Goal: Transaction & Acquisition: Purchase product/service

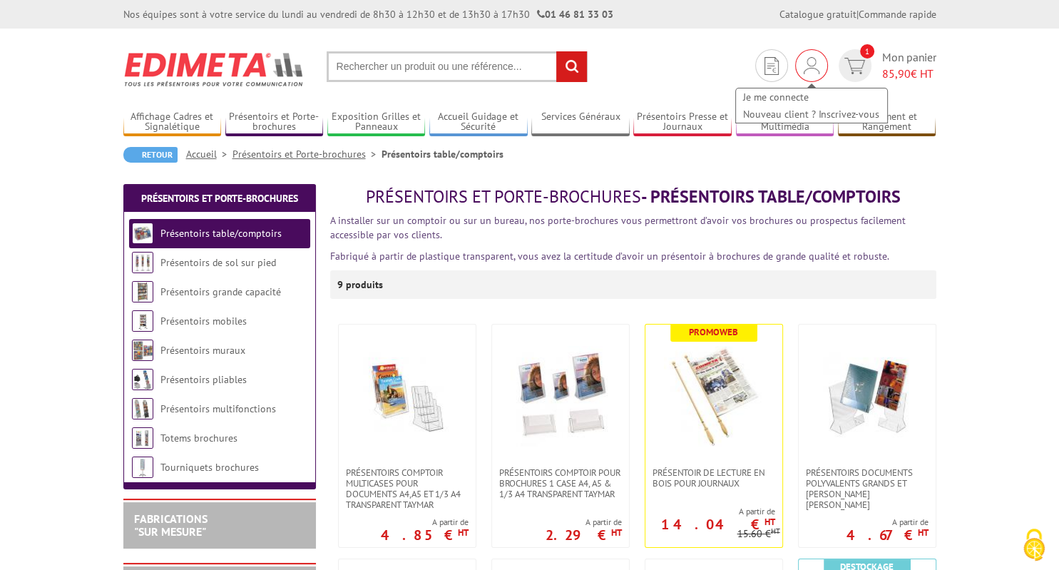
click at [805, 62] on img at bounding box center [811, 65] width 16 height 17
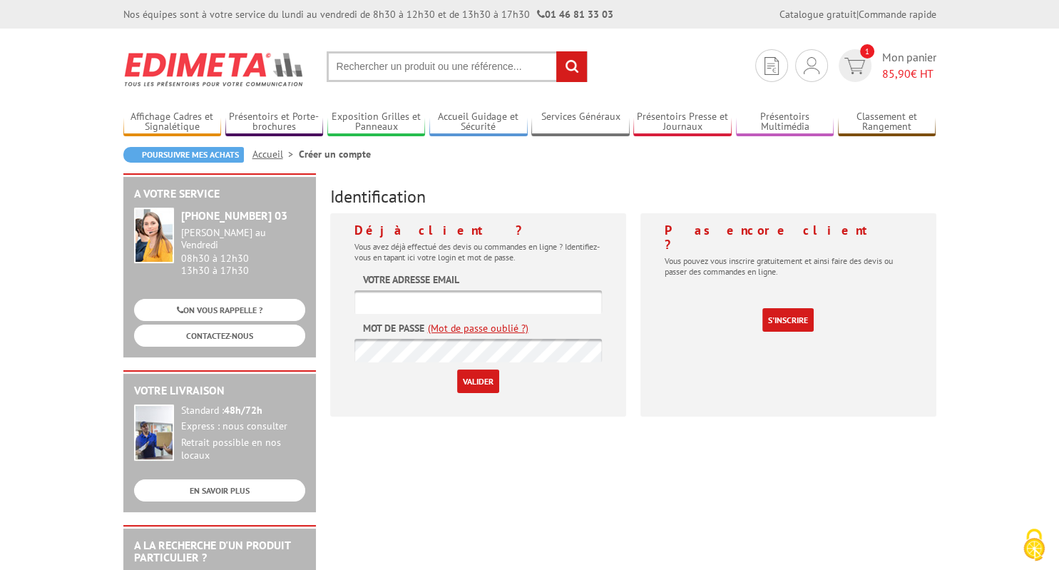
click at [483, 303] on input "text" at bounding box center [477, 302] width 247 height 24
type input "[PERSON_NAME][EMAIL_ADDRESS][DOMAIN_NAME]"
click at [457, 369] on input "Valider" at bounding box center [478, 381] width 42 height 24
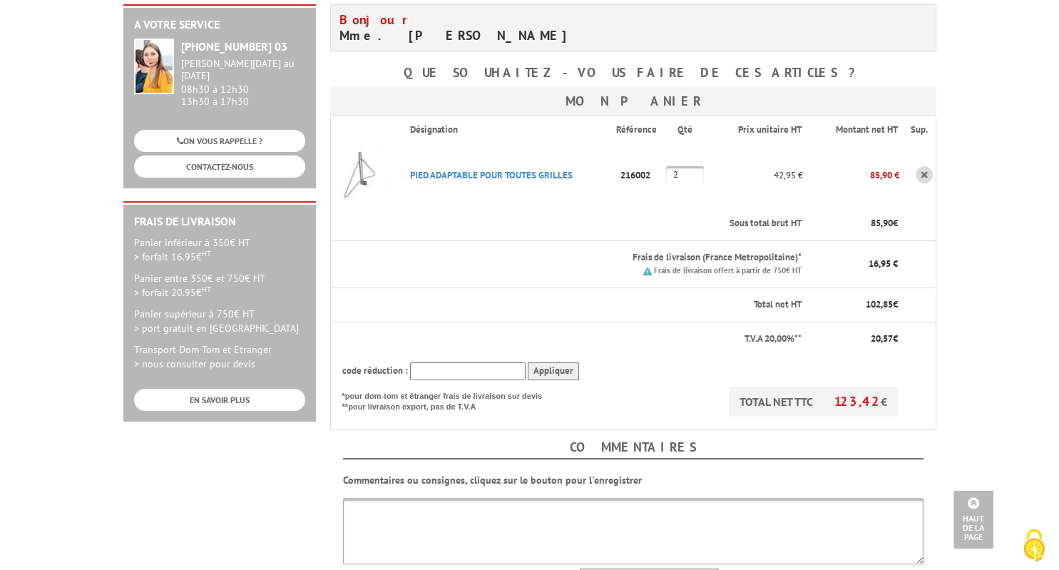
scroll to position [150, 0]
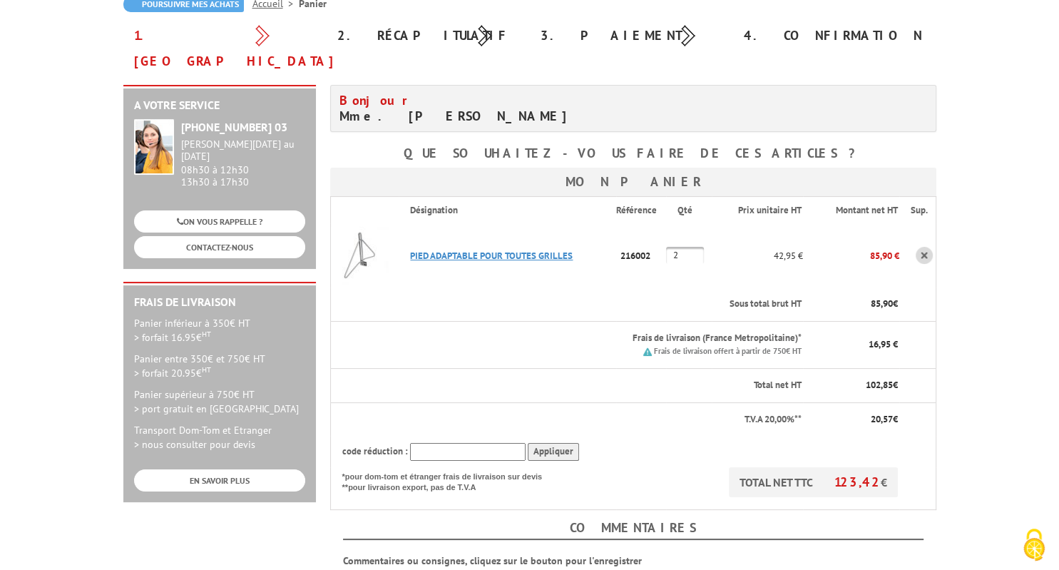
click at [540, 249] on link "PIED ADAPTABLE POUR TOUTES GRILLES" at bounding box center [491, 255] width 163 height 12
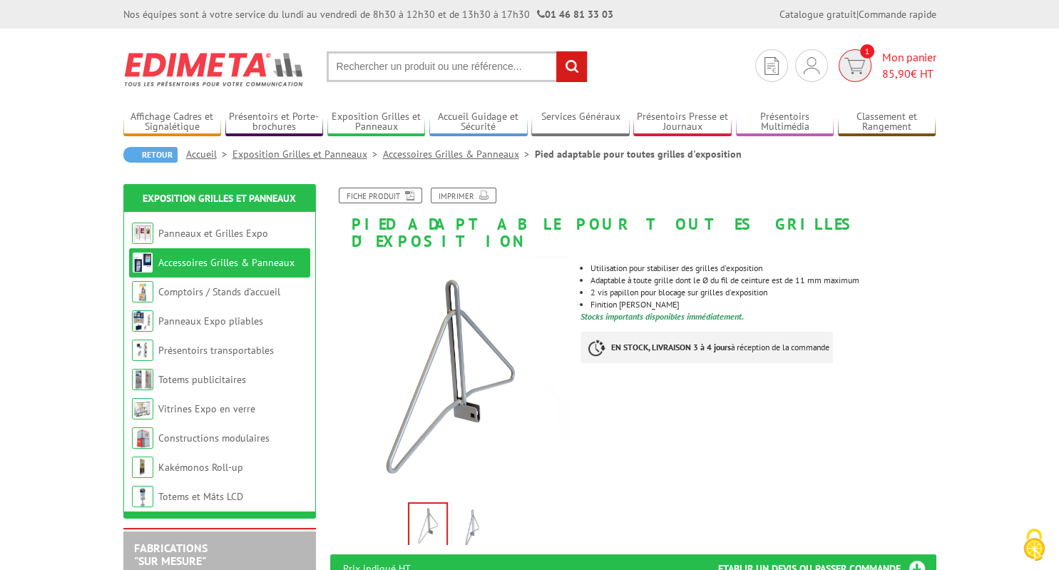
click at [895, 68] on span "85,90" at bounding box center [896, 73] width 29 height 14
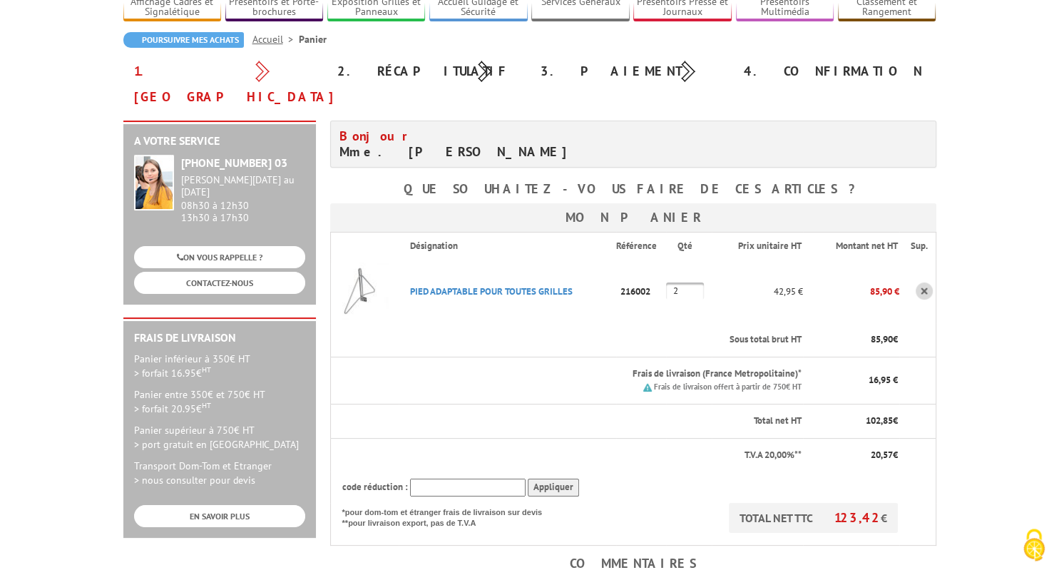
scroll to position [75, 0]
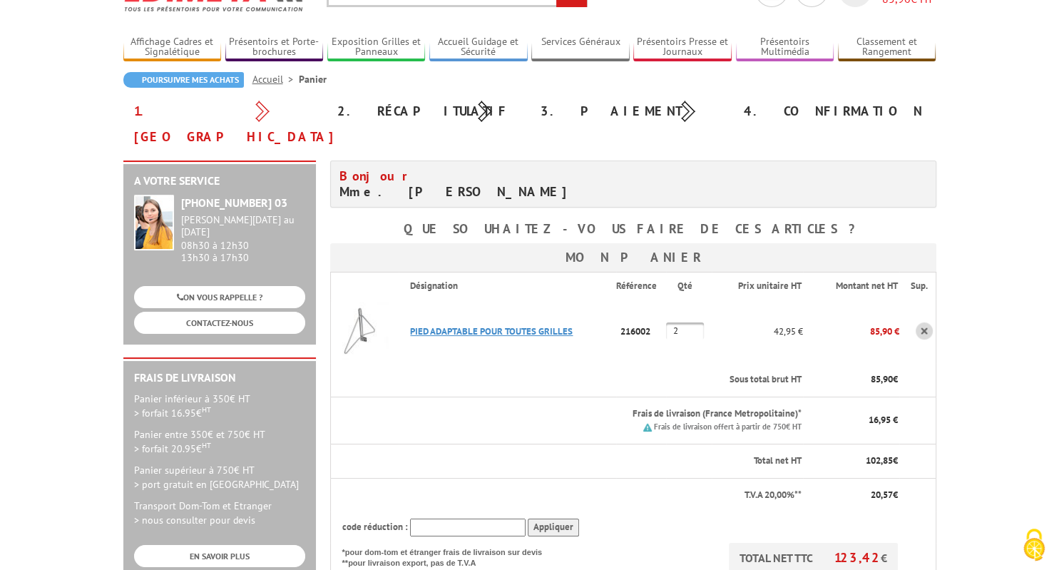
click at [557, 325] on link "PIED ADAPTABLE POUR TOUTES GRILLES" at bounding box center [491, 331] width 163 height 12
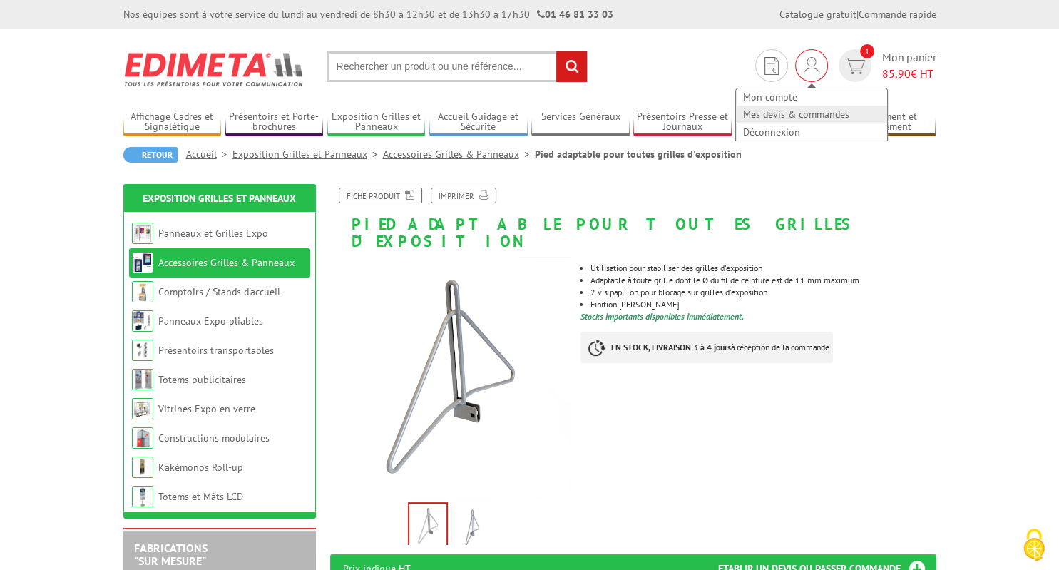
click at [783, 112] on link "Mes devis & commandes" at bounding box center [811, 113] width 151 height 17
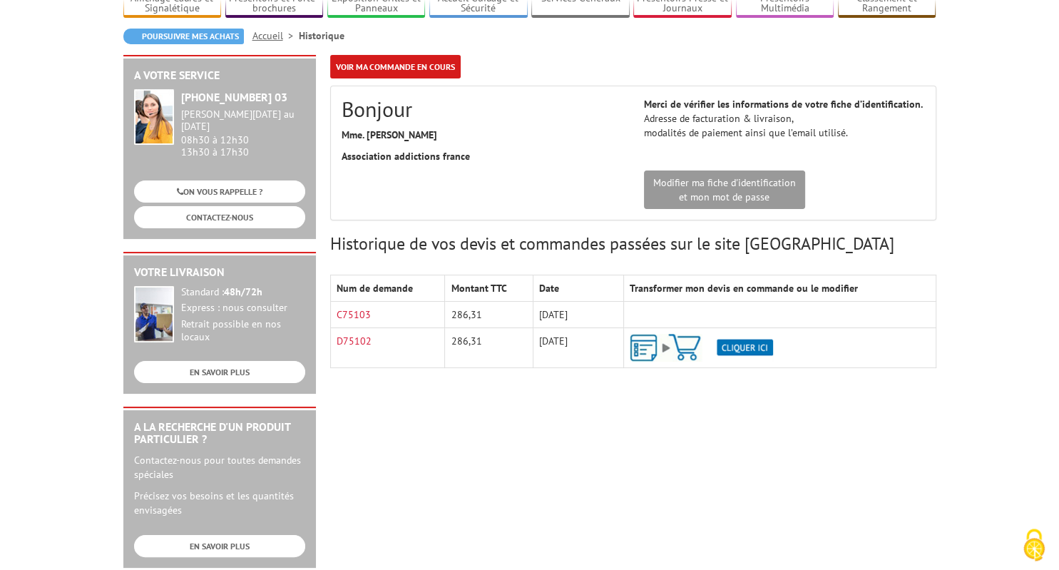
scroll to position [150, 0]
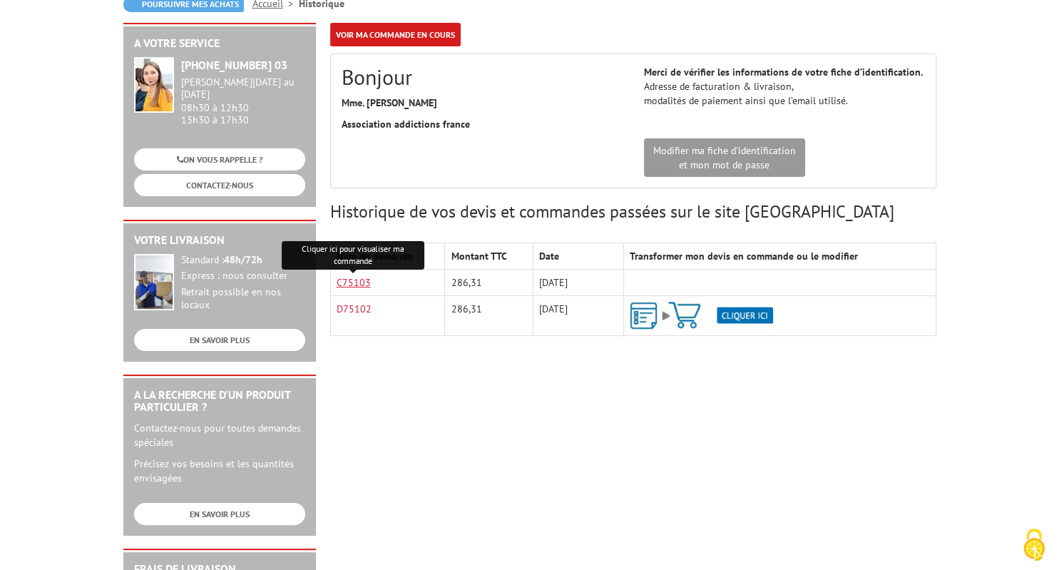
click at [362, 284] on link "C75103" at bounding box center [353, 282] width 34 height 13
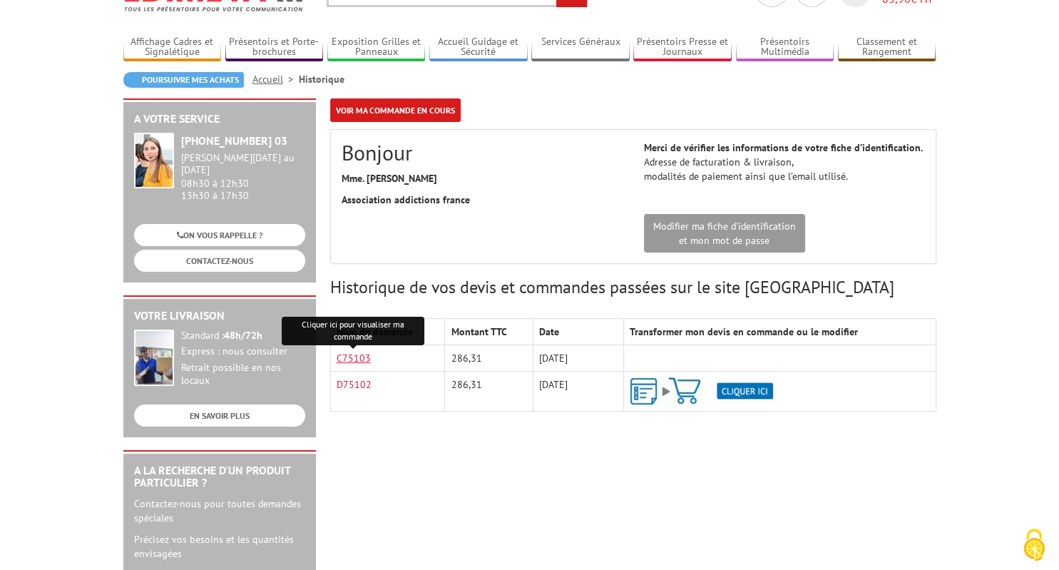
scroll to position [0, 0]
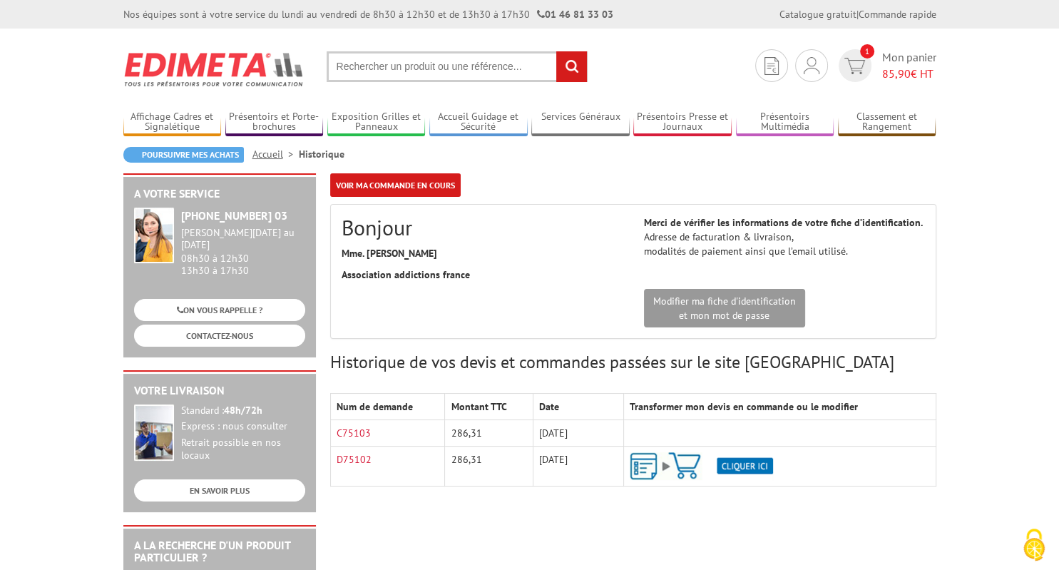
click at [369, 435] on td "C75103" at bounding box center [387, 433] width 115 height 26
click at [364, 435] on link "C75103" at bounding box center [353, 432] width 34 height 13
click at [885, 64] on span "Mon panier 85,90 € HT" at bounding box center [909, 65] width 54 height 33
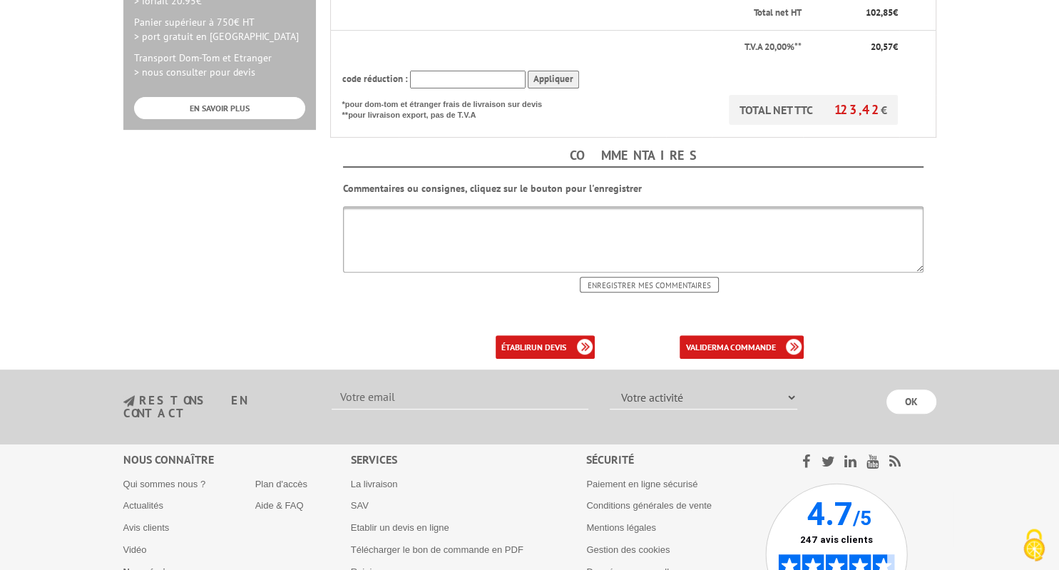
scroll to position [527, 0]
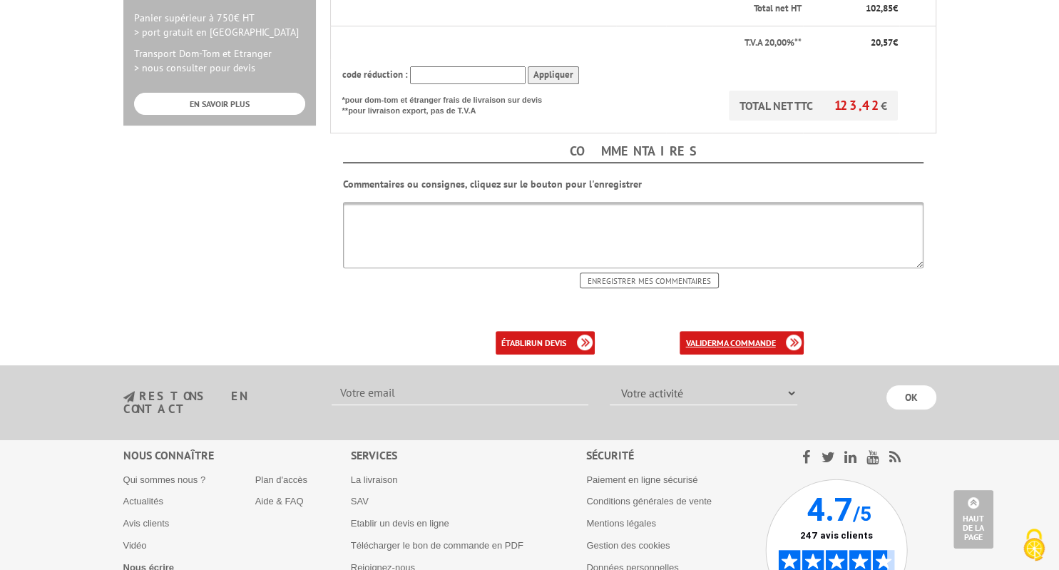
click at [762, 337] on b "ma commande" at bounding box center [745, 342] width 59 height 11
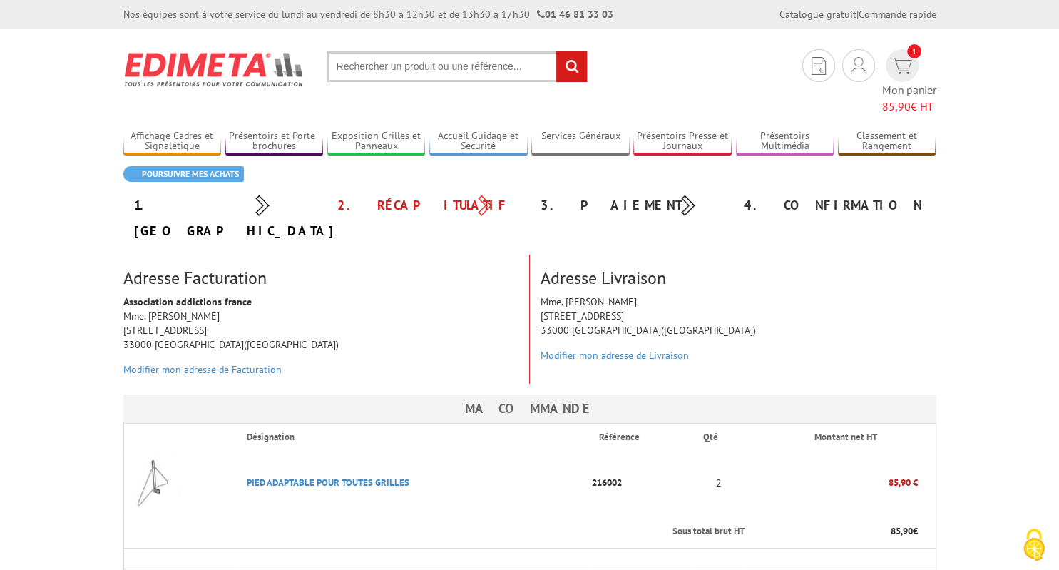
drag, startPoint x: 808, startPoint y: 62, endPoint x: 857, endPoint y: 150, distance: 100.2
click at [850, 62] on img at bounding box center [858, 65] width 16 height 17
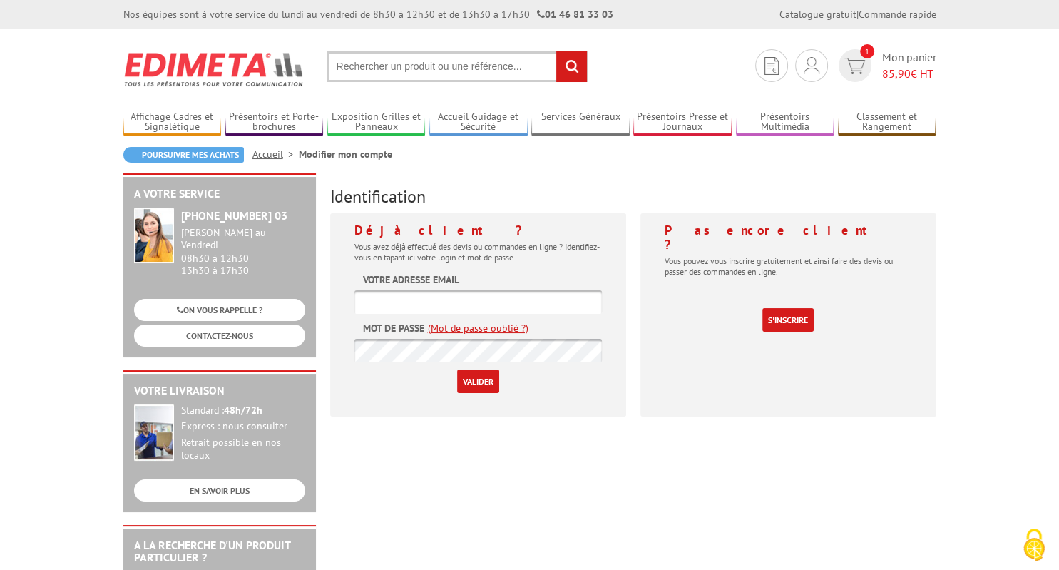
click at [451, 293] on input "text" at bounding box center [477, 302] width 247 height 24
type input "[PERSON_NAME][EMAIL_ADDRESS][DOMAIN_NAME]"
click at [457, 369] on input "Valider" at bounding box center [478, 381] width 42 height 24
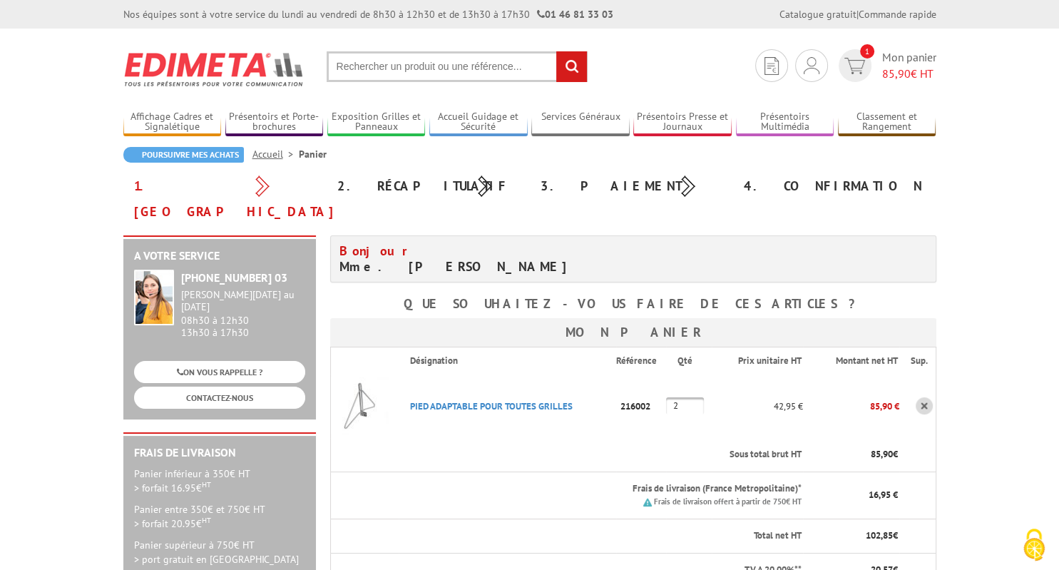
click at [893, 236] on div "Bonjour Mme. [PERSON_NAME]" at bounding box center [633, 259] width 609 height 46
click at [773, 100] on link "Mon compte" at bounding box center [811, 96] width 151 height 17
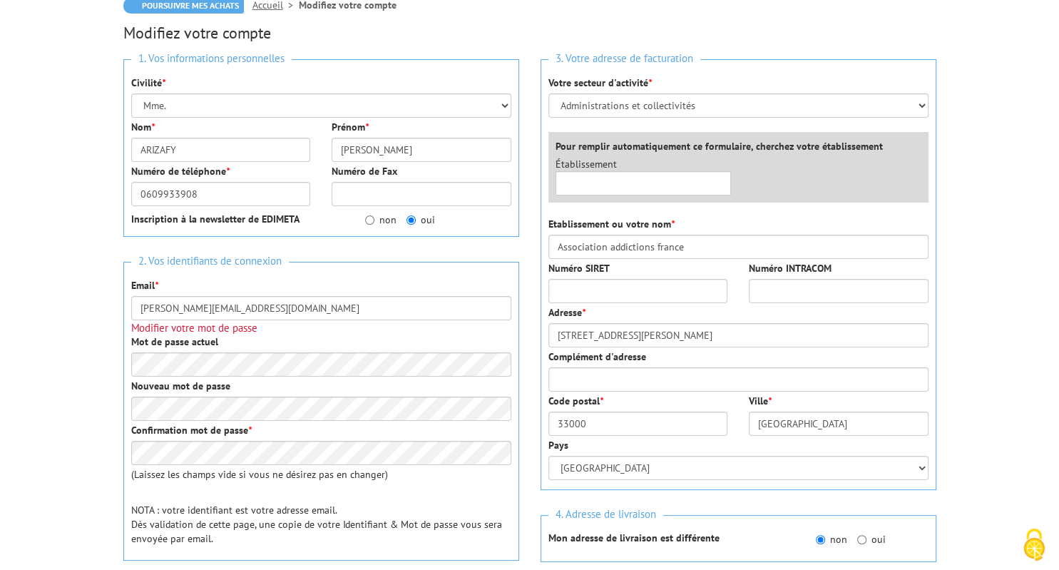
scroll to position [150, 0]
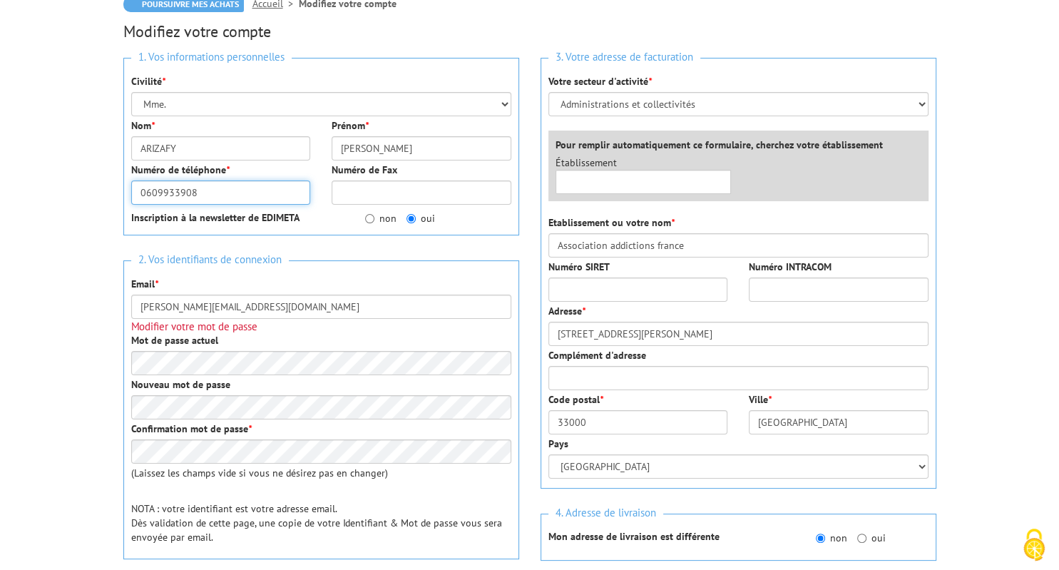
drag, startPoint x: 205, startPoint y: 187, endPoint x: 81, endPoint y: 185, distance: 124.1
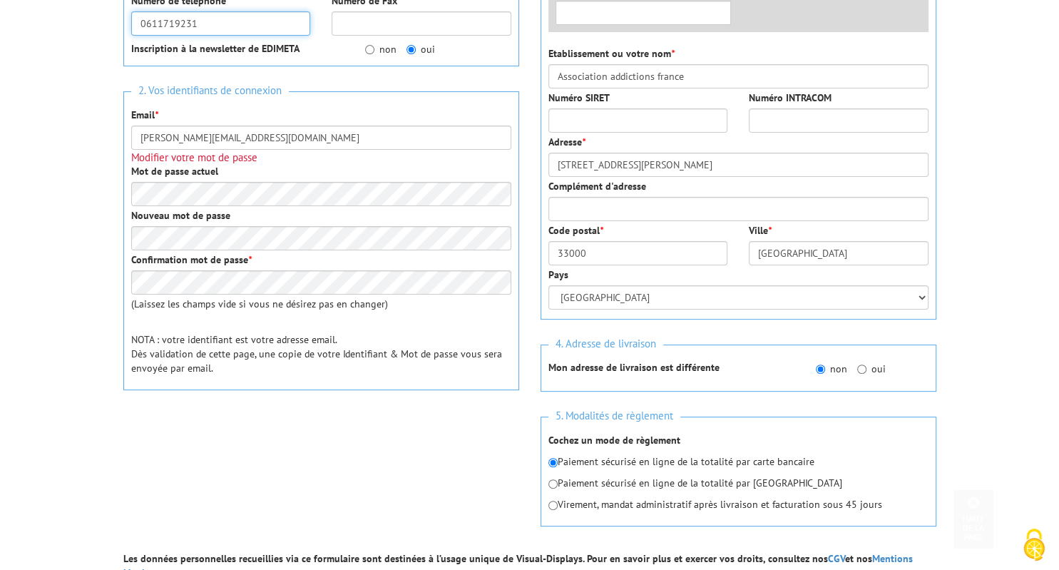
scroll to position [376, 0]
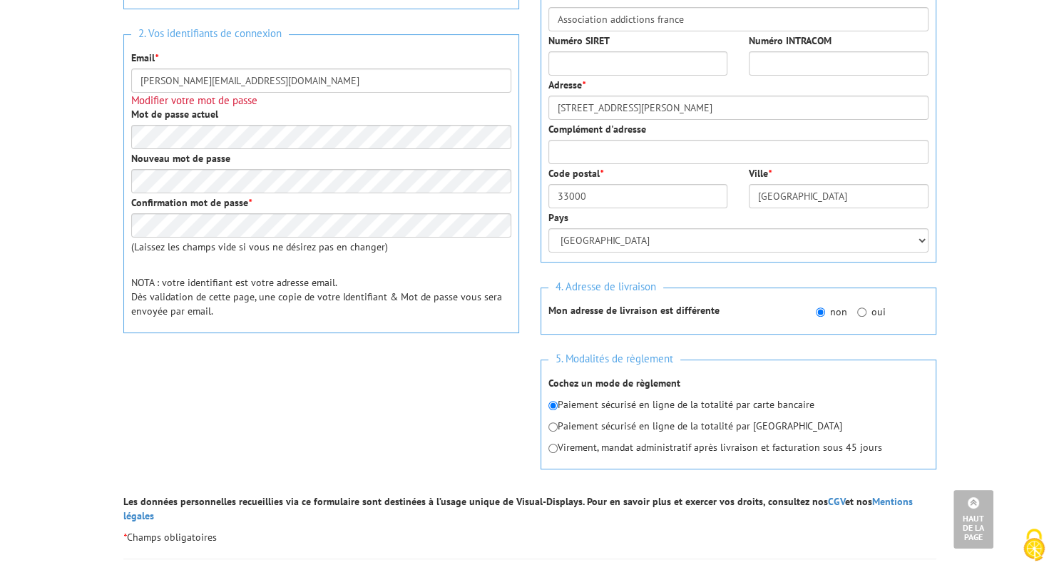
type input "0611719231"
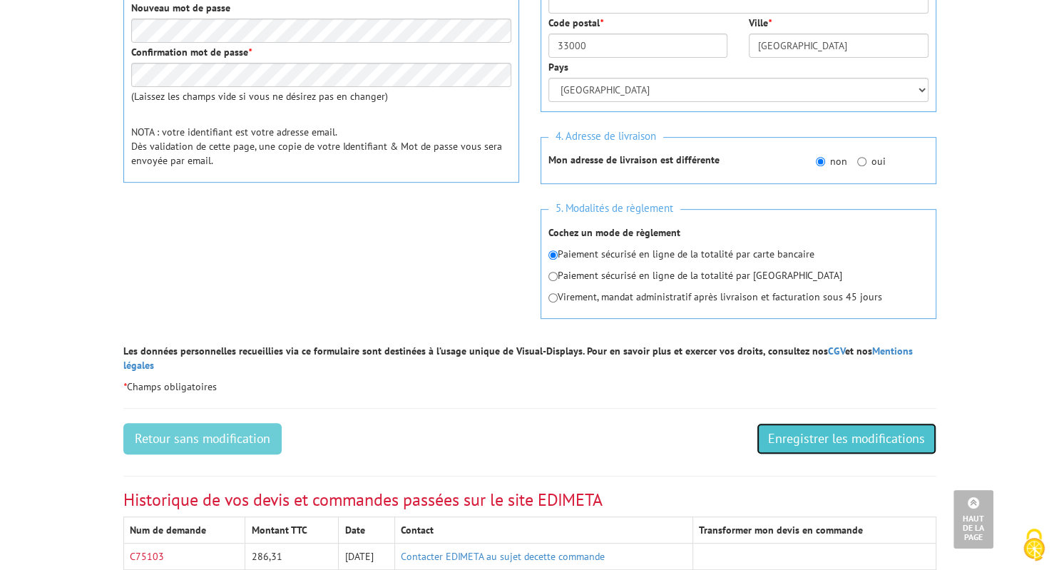
click at [837, 425] on input "Enregistrer les modifications" at bounding box center [846, 438] width 180 height 31
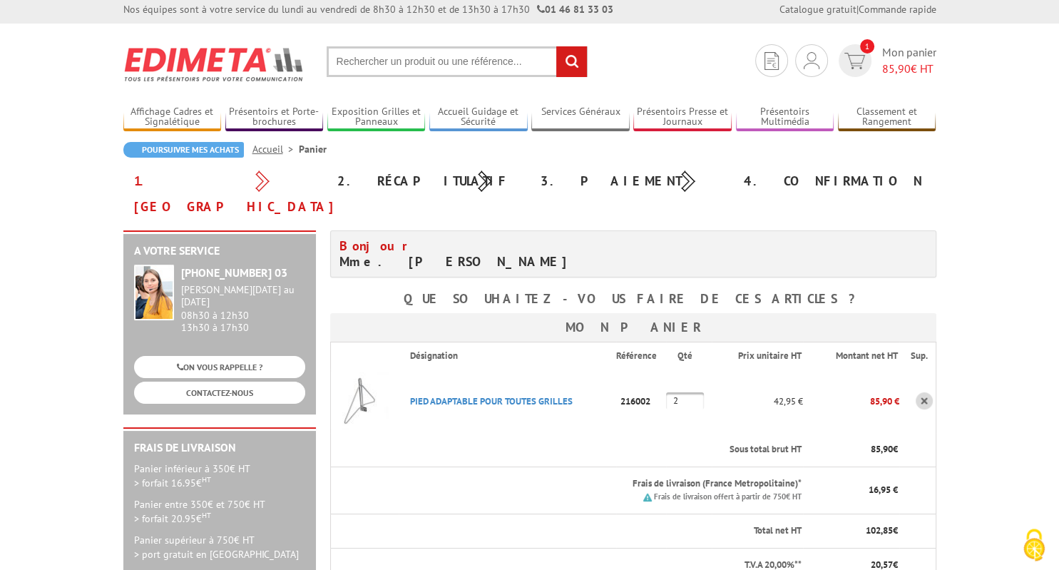
scroll to position [301, 0]
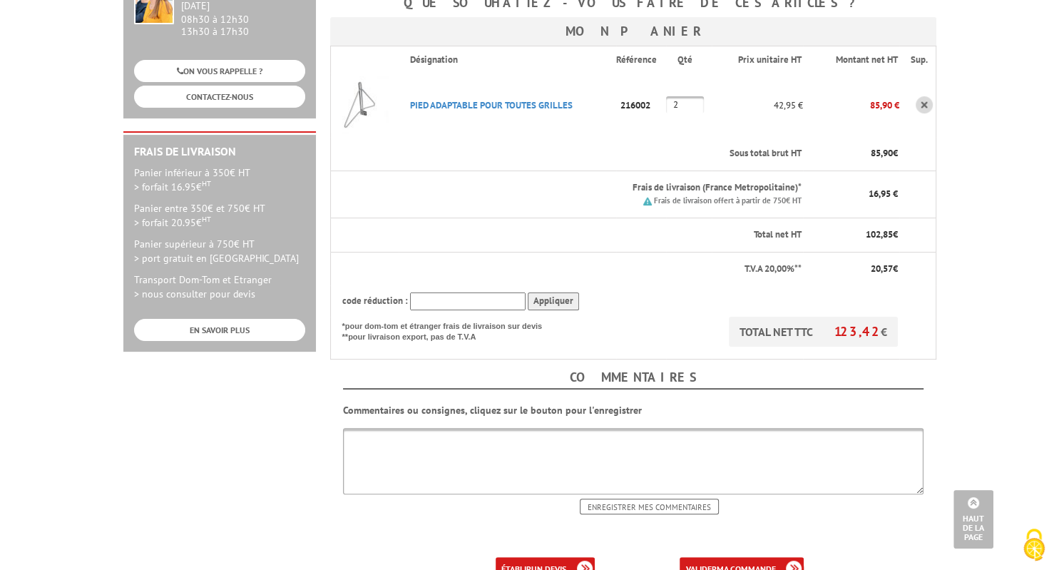
click at [742, 563] on b "ma commande" at bounding box center [745, 568] width 59 height 11
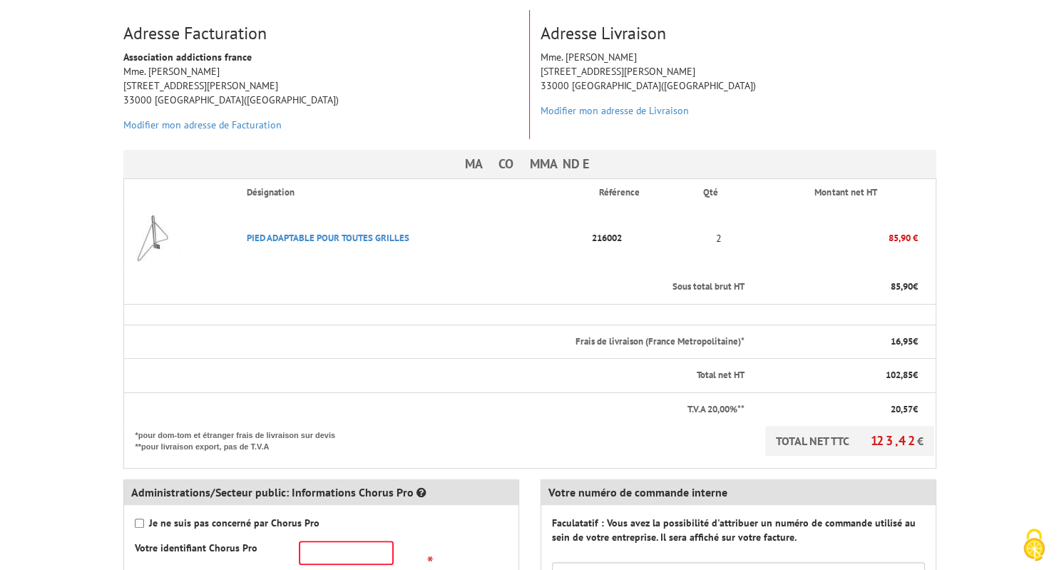
scroll to position [527, 0]
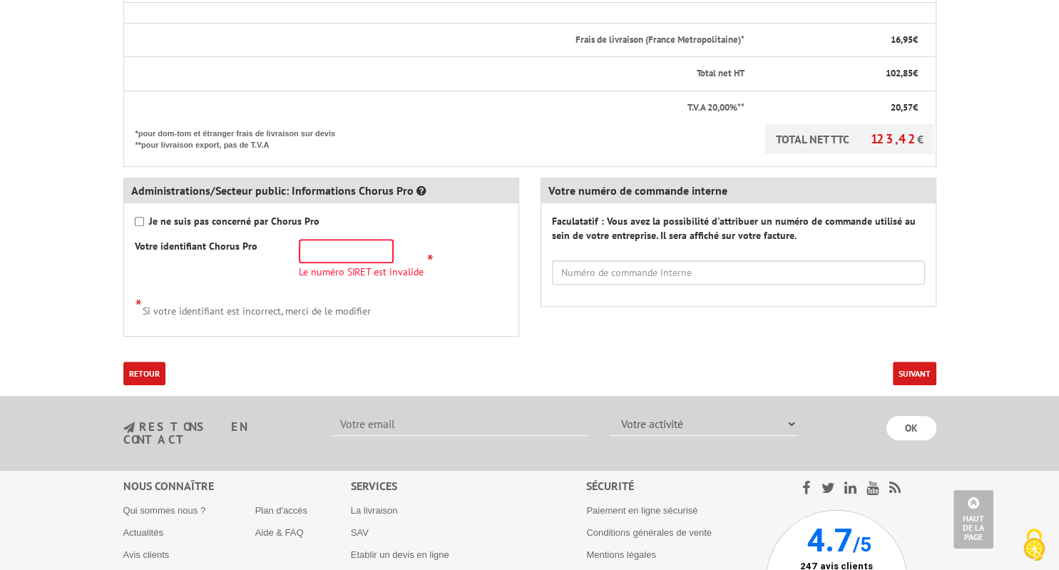
click at [912, 361] on button "Suivant" at bounding box center [913, 373] width 43 height 24
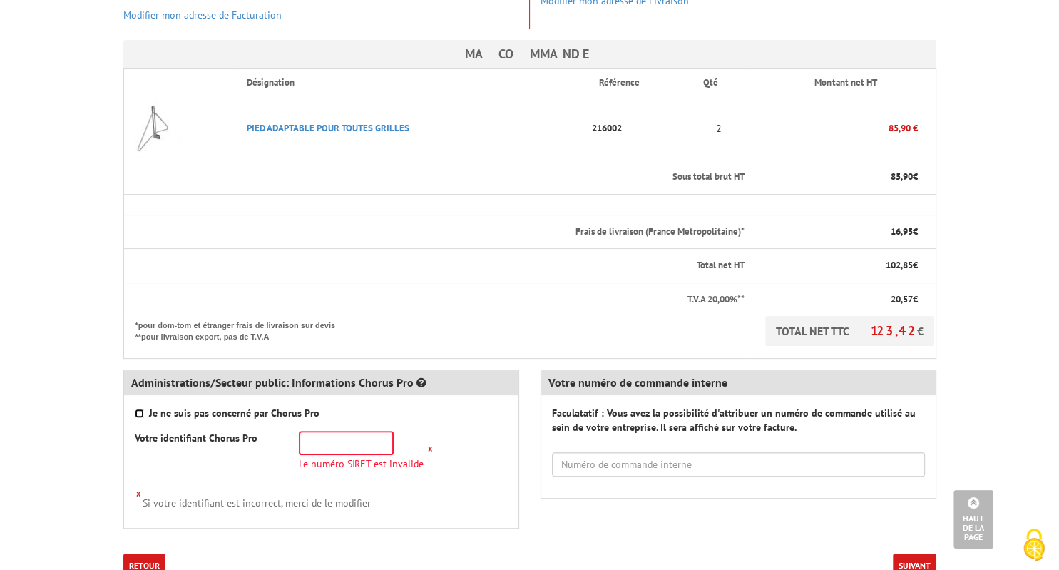
click at [138, 408] on input "Je ne suis pas concerné par Chorus Pro" at bounding box center [139, 412] width 9 height 9
checkbox input "true"
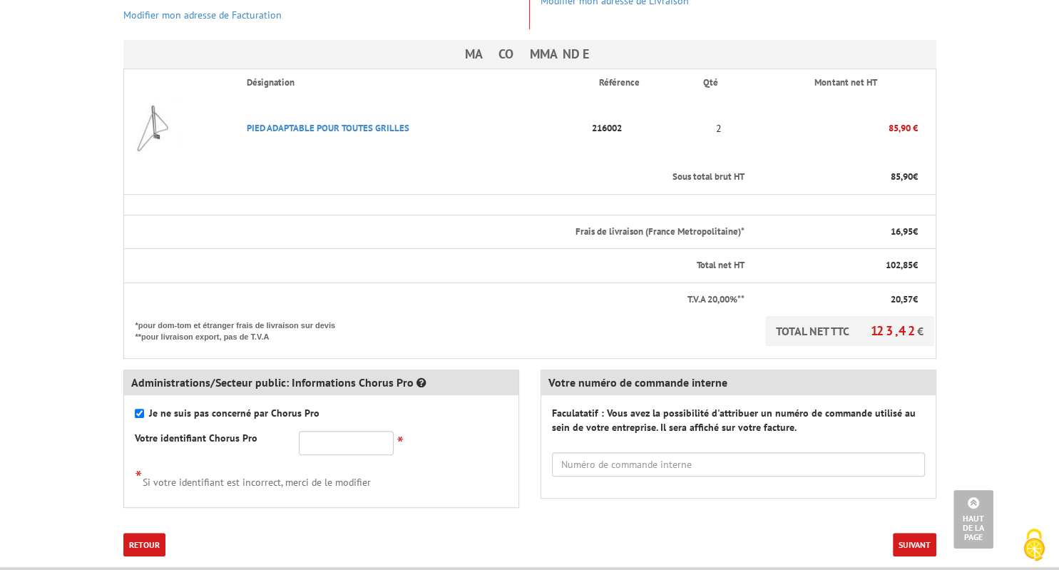
click at [920, 532] on button "Suivant" at bounding box center [913, 544] width 43 height 24
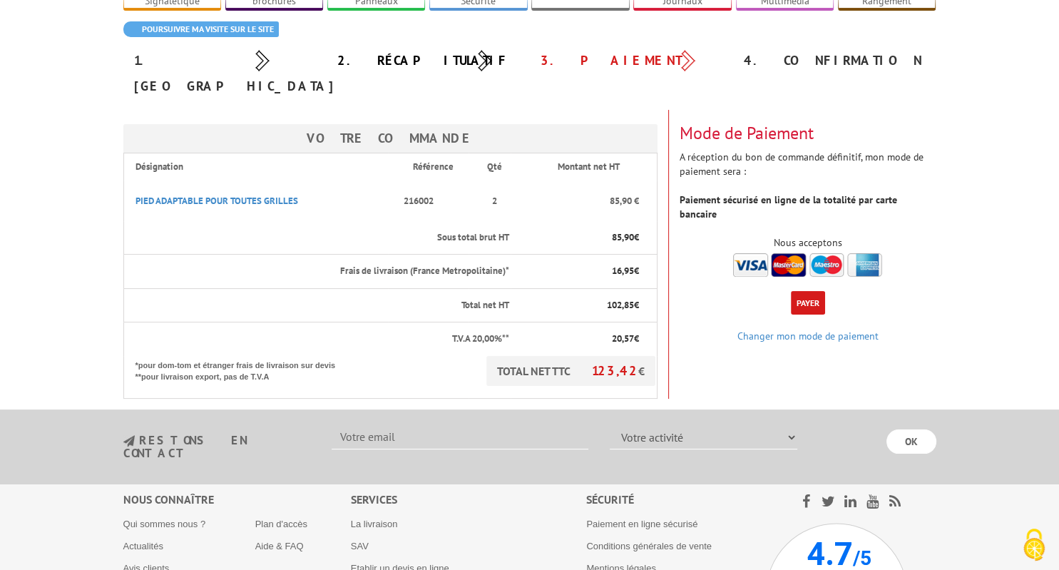
scroll to position [150, 0]
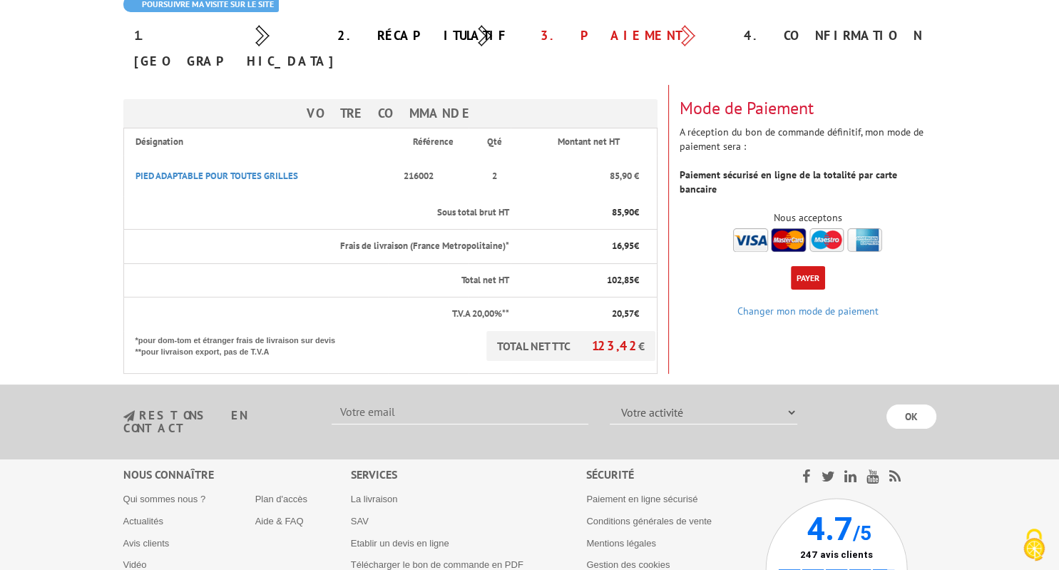
click at [815, 266] on button "Payer" at bounding box center [808, 278] width 34 height 24
